Goal: Task Accomplishment & Management: Manage account settings

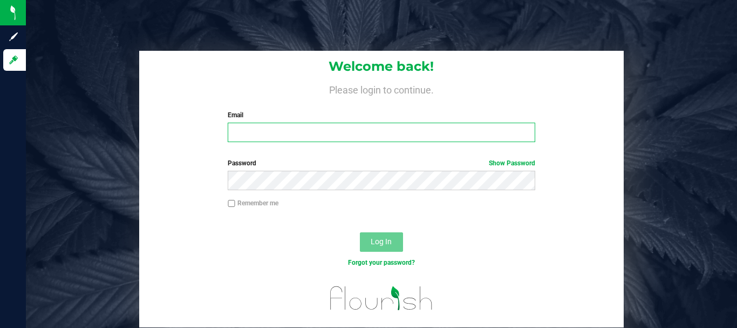
type input "[EMAIL_ADDRESS][DOMAIN_NAME]"
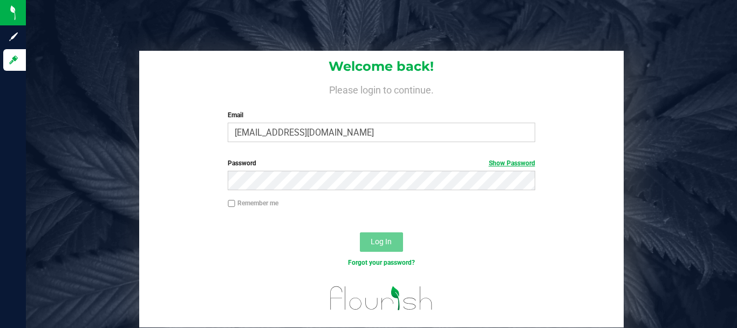
click at [526, 163] on link "Show Password" at bounding box center [512, 163] width 46 height 8
click at [546, 147] on div "Welcome back! Please login to continue. Email [EMAIL_ADDRESS][DOMAIN_NAME] Requ…" at bounding box center [381, 101] width 485 height 100
click at [528, 163] on link "Hide Password" at bounding box center [513, 163] width 43 height 8
click at [393, 241] on button "Log In" at bounding box center [381, 241] width 43 height 19
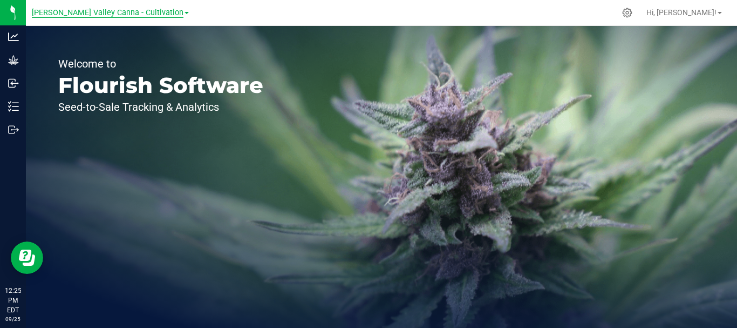
click at [141, 13] on span "[PERSON_NAME] Valley Canna - Cultivation" at bounding box center [108, 13] width 152 height 10
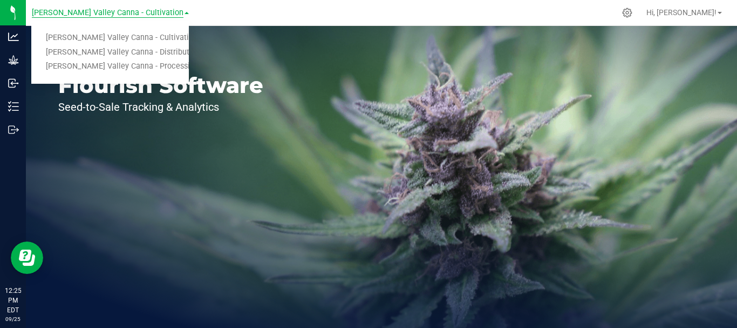
click at [162, 53] on link "[PERSON_NAME] Valley Canna - Distribution" at bounding box center [110, 52] width 158 height 15
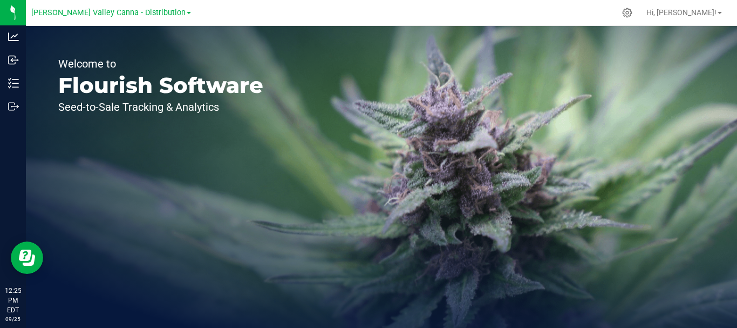
click at [168, 12] on link "[PERSON_NAME] Valley Canna - Distribution" at bounding box center [111, 12] width 160 height 10
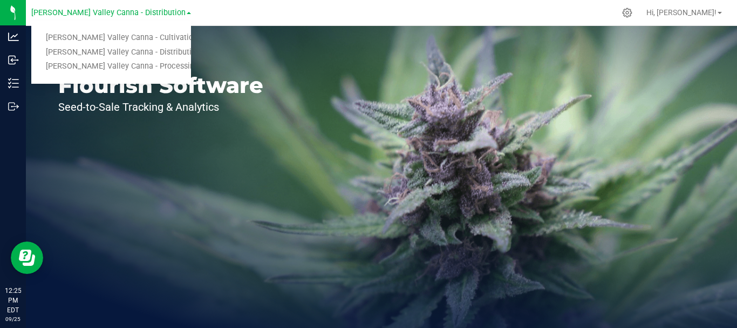
click at [176, 201] on div "Welcome to Flourish Software Seed-to-Sale Tracking & Analytics" at bounding box center [161, 177] width 270 height 302
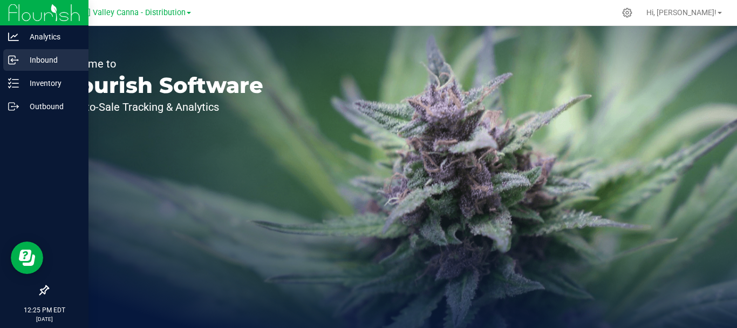
click at [16, 67] on div "Inbound" at bounding box center [45, 60] width 85 height 22
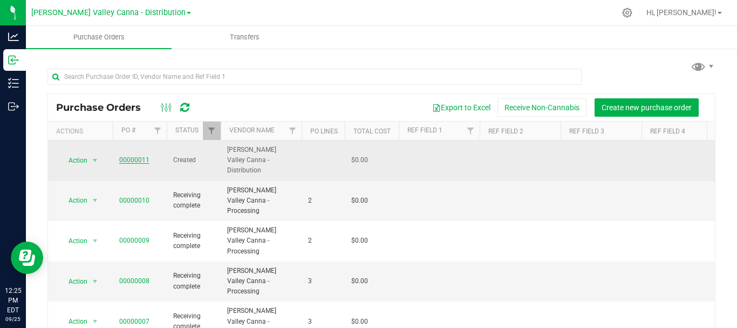
click at [140, 156] on link "00000011" at bounding box center [134, 160] width 30 height 8
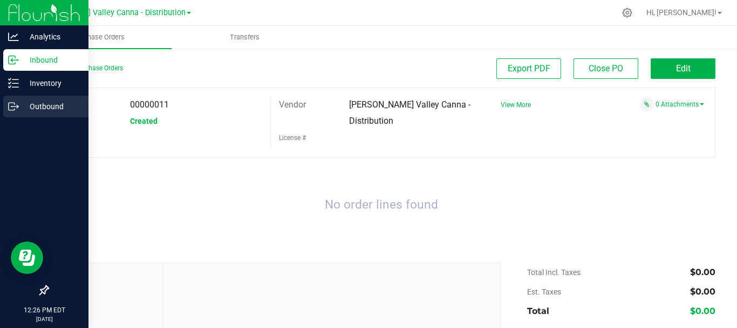
click at [10, 111] on icon at bounding box center [13, 106] width 11 height 11
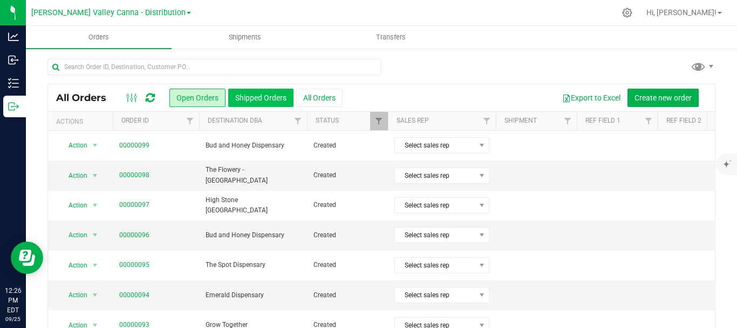
click at [271, 100] on button "Shipped Orders" at bounding box center [260, 98] width 65 height 18
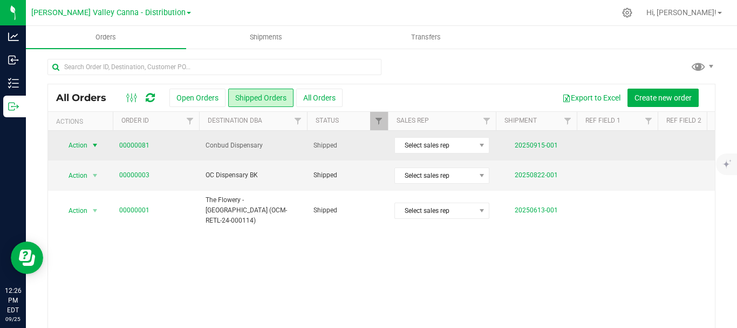
click at [94, 143] on span "select" at bounding box center [95, 145] width 9 height 9
click at [138, 144] on link "00000081" at bounding box center [134, 145] width 30 height 10
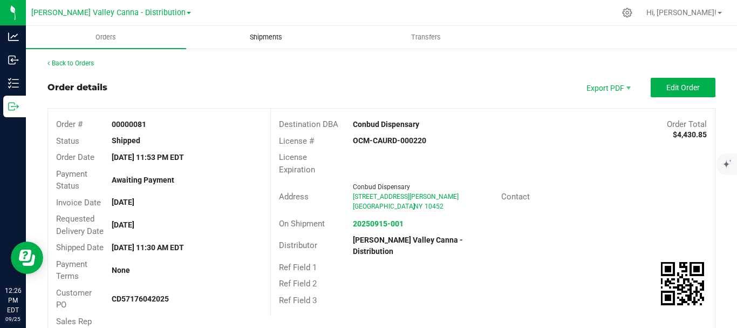
click at [279, 37] on span "Shipments" at bounding box center [266, 37] width 62 height 10
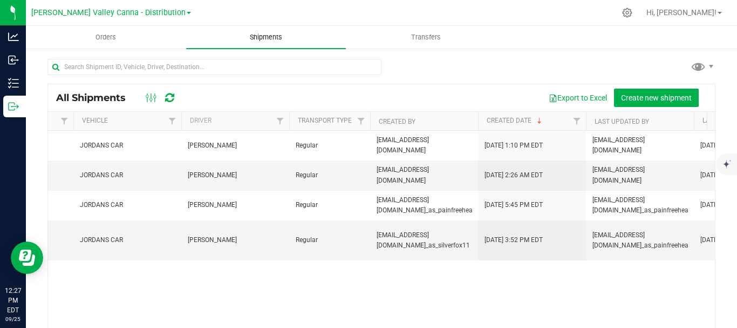
scroll to position [0, 84]
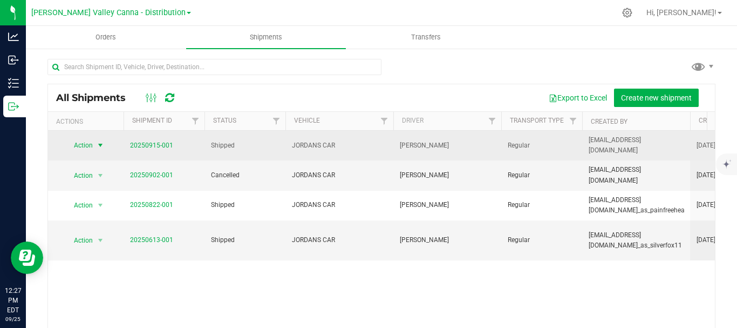
click at [100, 146] on span "select" at bounding box center [100, 145] width 9 height 9
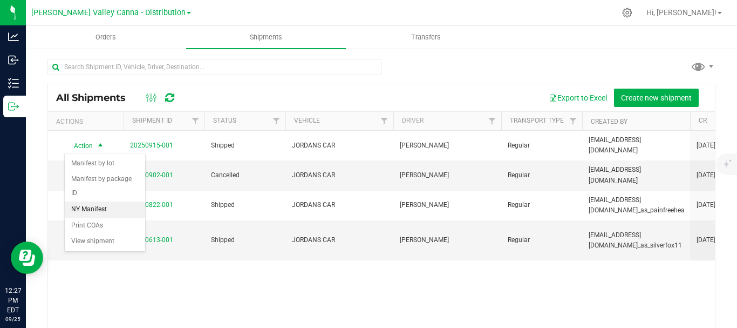
click at [79, 201] on li "NY Manifest" at bounding box center [105, 209] width 80 height 16
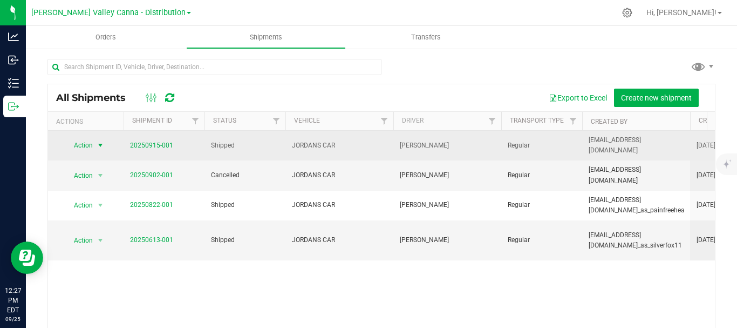
click at [100, 145] on span "select" at bounding box center [100, 145] width 9 height 9
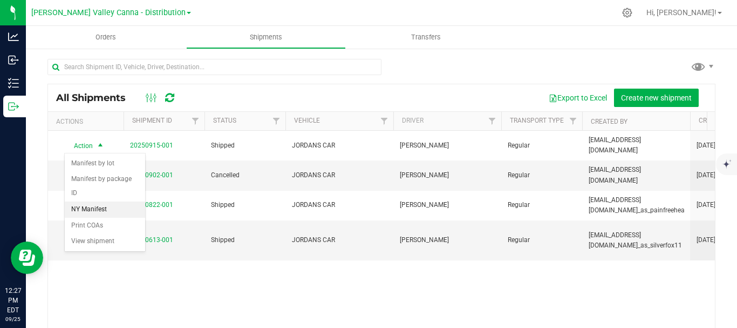
click at [80, 201] on li "NY Manifest" at bounding box center [105, 209] width 80 height 16
